Goal: Information Seeking & Learning: Check status

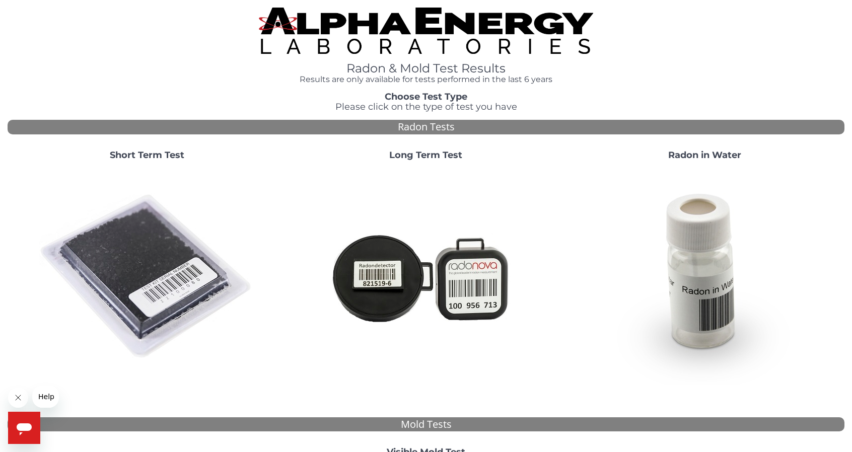
click at [143, 154] on strong "Short Term Test" at bounding box center [147, 155] width 75 height 11
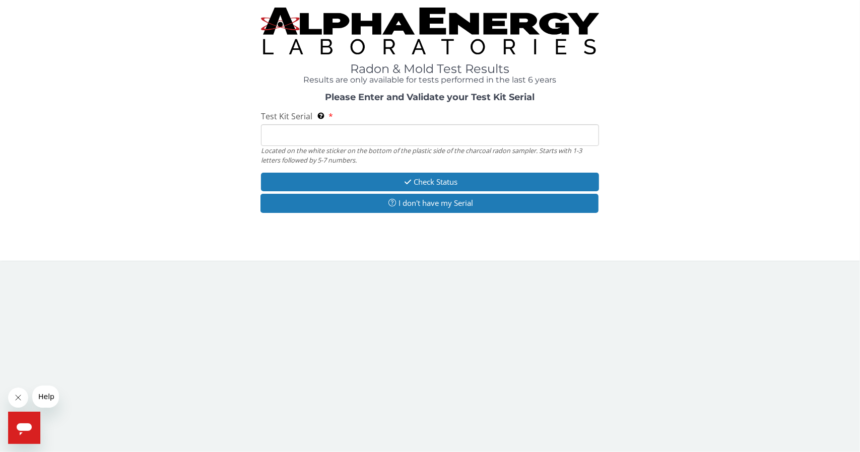
click at [316, 133] on input "Test Kit Serial Located on the white sticker on the bottom of the plastic side …" at bounding box center [430, 135] width 338 height 22
click at [294, 134] on input "Test Kit Serial Located on the white sticker on the bottom of the plastic side …" at bounding box center [430, 135] width 338 height 22
click at [276, 136] on input "Test Kit Serial Located on the white sticker on the bottom of the plastic side …" at bounding box center [430, 135] width 338 height 22
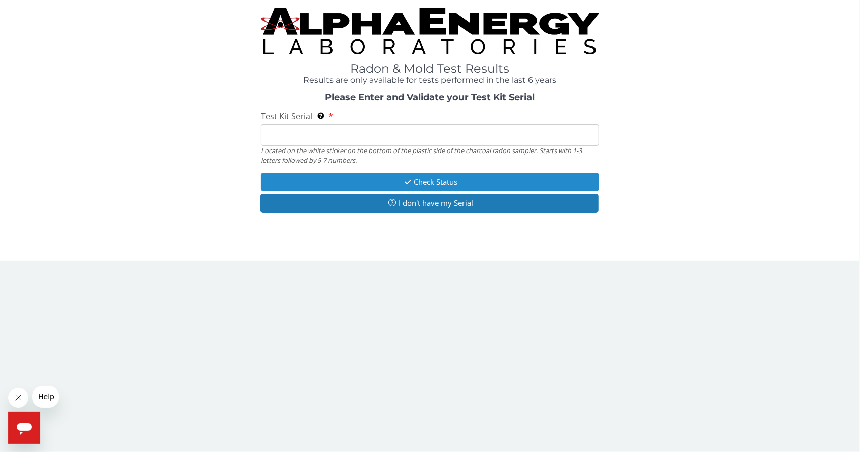
click at [404, 188] on button "Check Status" at bounding box center [430, 182] width 338 height 19
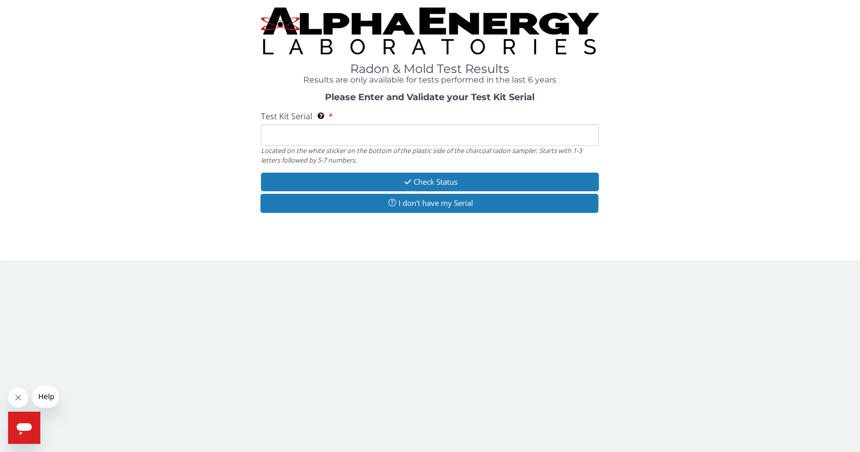
click at [335, 135] on input "Test Kit Serial Located on the white sticker on the bottom of the plastic side …" at bounding box center [430, 135] width 338 height 22
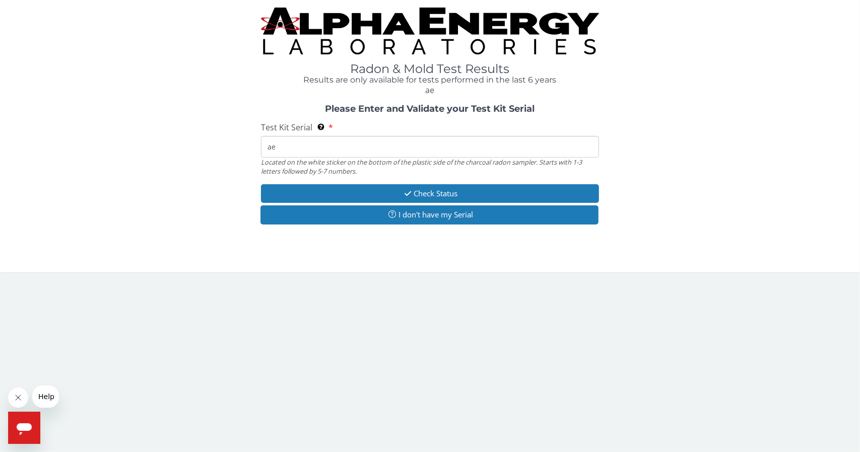
type input "a"
